Goal: Use online tool/utility: Utilize a website feature to perform a specific function

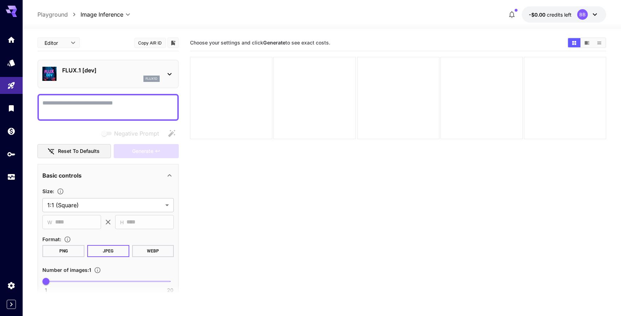
click at [165, 71] on div "FLUX.1 [dev] flux1d" at bounding box center [107, 74] width 131 height 22
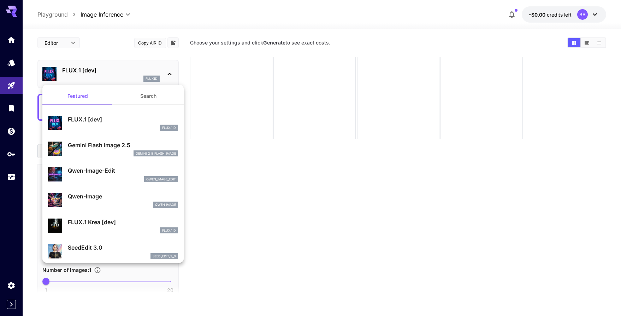
click at [109, 144] on p "Gemini Flash Image 2.5" at bounding box center [123, 145] width 110 height 8
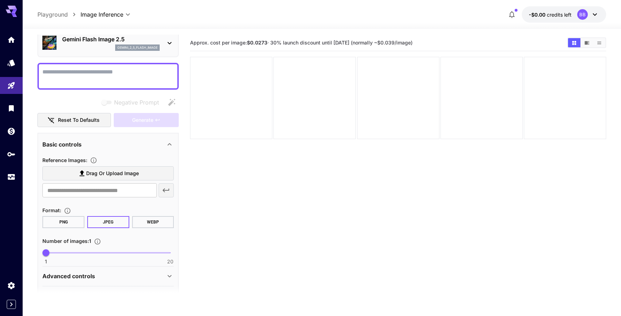
scroll to position [52, 0]
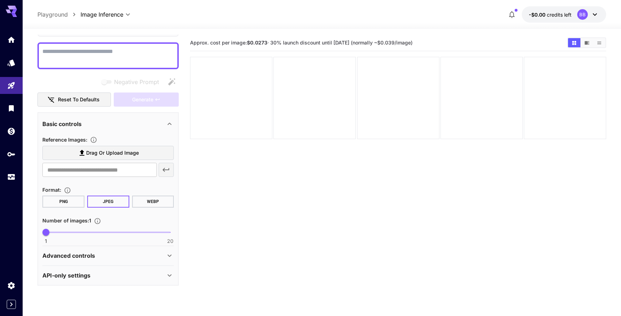
click at [166, 254] on icon at bounding box center [169, 255] width 8 height 8
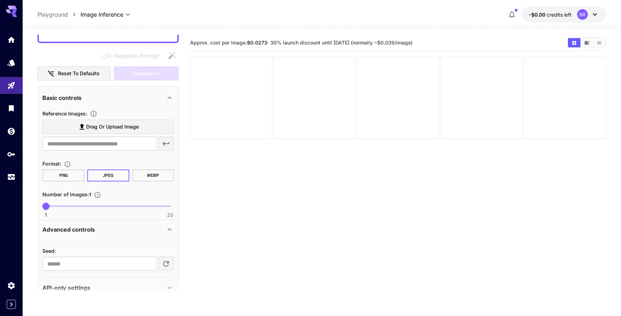
scroll to position [90, 0]
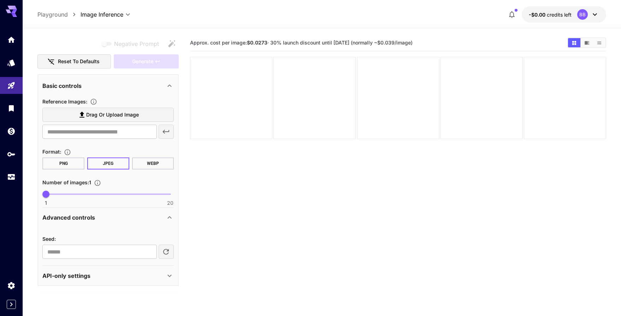
click at [167, 273] on icon at bounding box center [169, 275] width 8 height 8
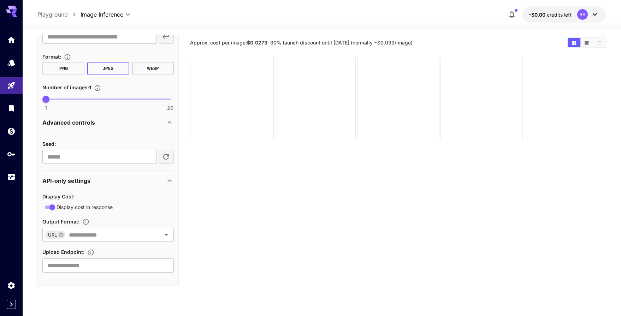
scroll to position [0, 0]
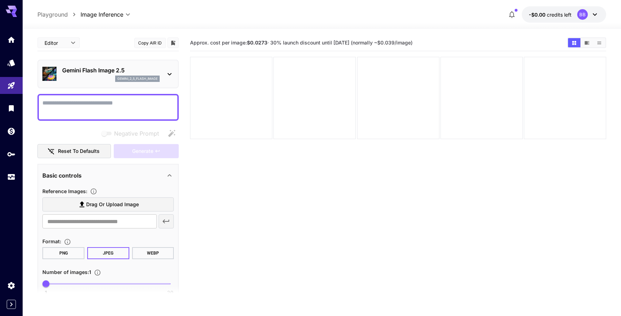
click at [145, 252] on button "WEBP" at bounding box center [153, 253] width 42 height 12
click at [114, 250] on button "JPEG" at bounding box center [108, 253] width 42 height 12
click at [52, 72] on img at bounding box center [49, 74] width 14 height 14
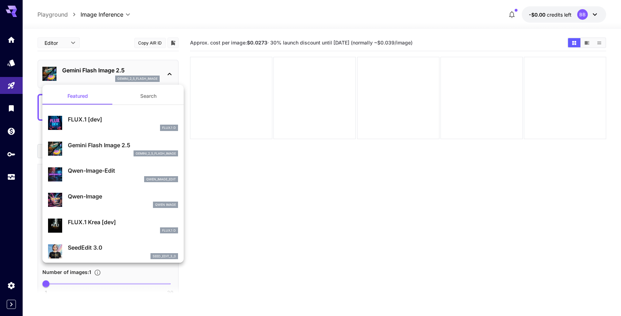
click at [144, 19] on div at bounding box center [310, 158] width 621 height 316
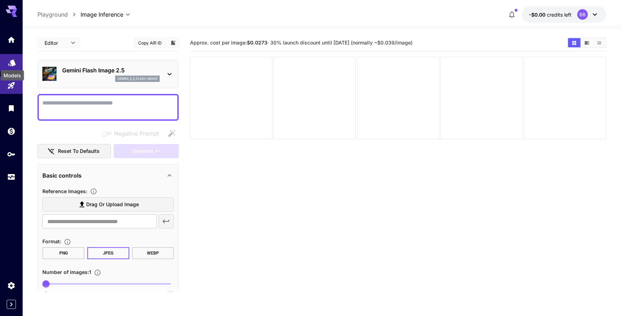
click at [10, 63] on icon "Models" at bounding box center [12, 60] width 8 height 8
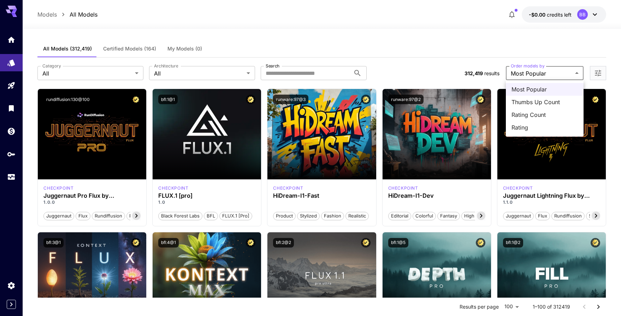
click at [518, 45] on div at bounding box center [310, 158] width 621 height 316
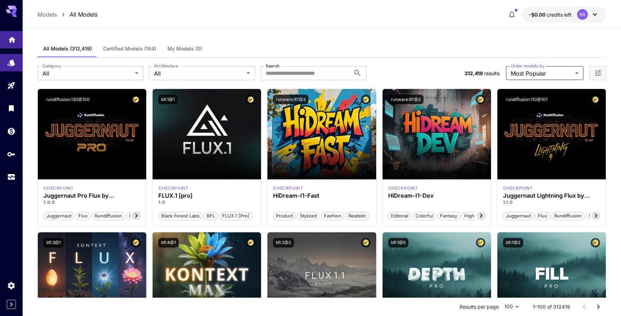
click at [8, 46] on link at bounding box center [11, 39] width 23 height 17
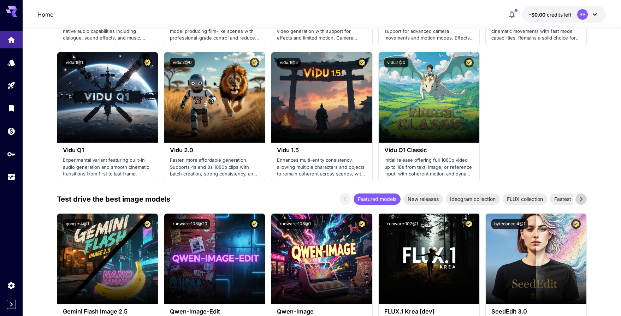
scroll to position [720, 0]
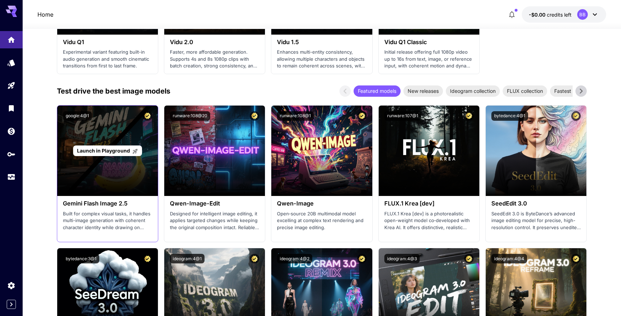
click at [128, 129] on div "Launch in Playground" at bounding box center [107, 151] width 101 height 90
click at [124, 138] on div "Launch in Playground" at bounding box center [107, 151] width 101 height 90
click at [116, 152] on span "Launch in Playground" at bounding box center [103, 151] width 53 height 6
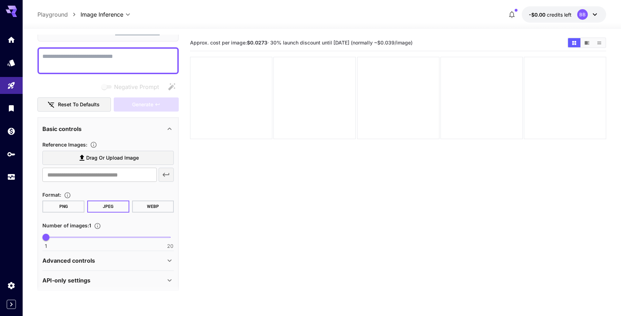
scroll to position [52, 0]
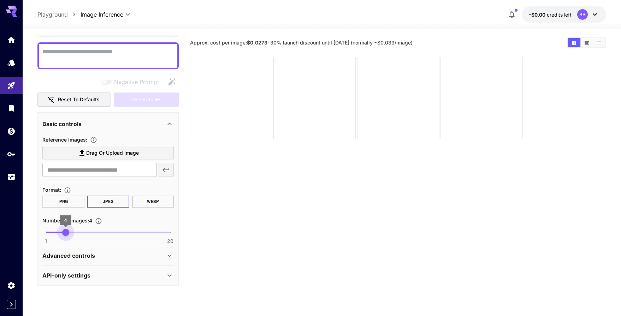
type input "*"
drag, startPoint x: 48, startPoint y: 231, endPoint x: 37, endPoint y: 235, distance: 11.9
click at [37, 235] on section "Editor **** ​ Copy AIR ID Gemini Flash Image 2.5 gemini_2_5_flash_image Negativ…" at bounding box center [322, 200] width 598 height 343
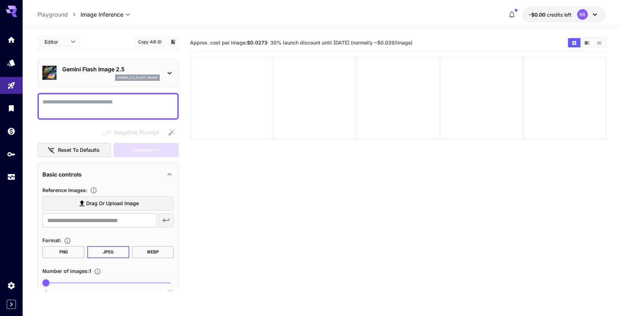
scroll to position [0, 0]
click at [148, 108] on textarea "Negative Prompt" at bounding box center [107, 107] width 131 height 17
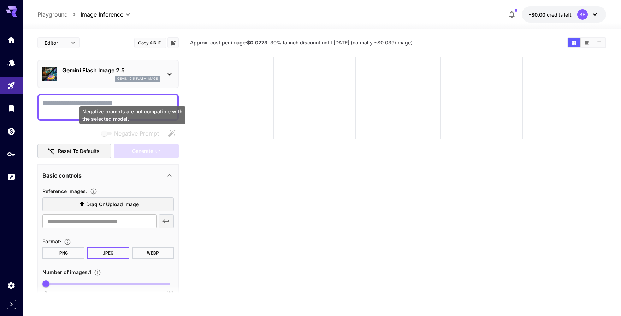
click at [104, 132] on span "Negative prompts are not compatible with the selected model." at bounding box center [107, 133] width 14 height 8
